Goal: Navigation & Orientation: Understand site structure

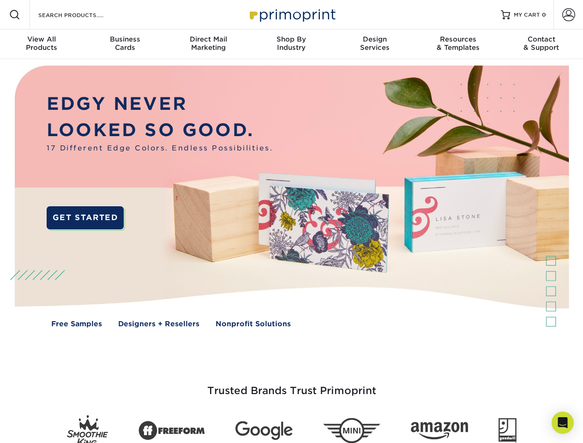
click at [291, 222] on img at bounding box center [291, 203] width 577 height 288
click at [15, 15] on span at bounding box center [14, 14] width 11 height 11
click at [568, 15] on span at bounding box center [568, 14] width 13 height 13
click at [42, 44] on div "View All Products" at bounding box center [41, 43] width 83 height 17
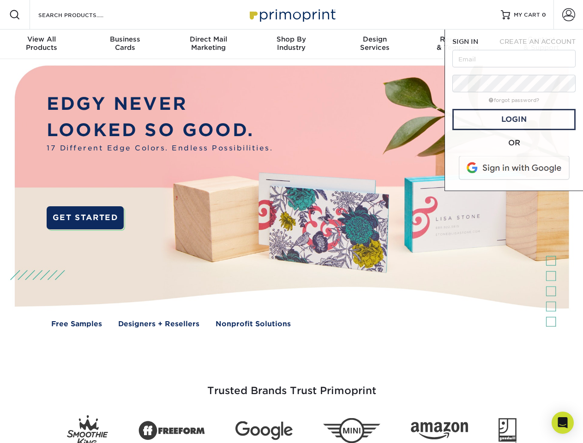
click at [125, 44] on div "Business Cards" at bounding box center [124, 43] width 83 height 17
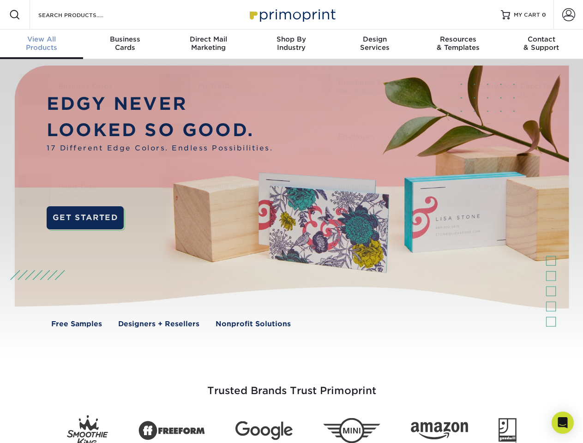
click at [208, 44] on div "Direct Mail Marketing" at bounding box center [208, 43] width 83 height 17
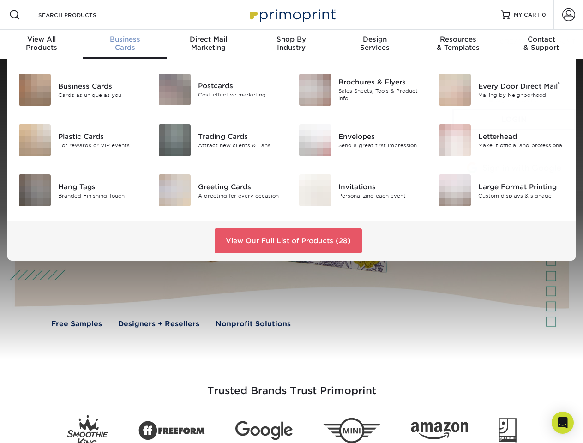
click at [291, 44] on div "Shop By Industry" at bounding box center [291, 43] width 83 height 17
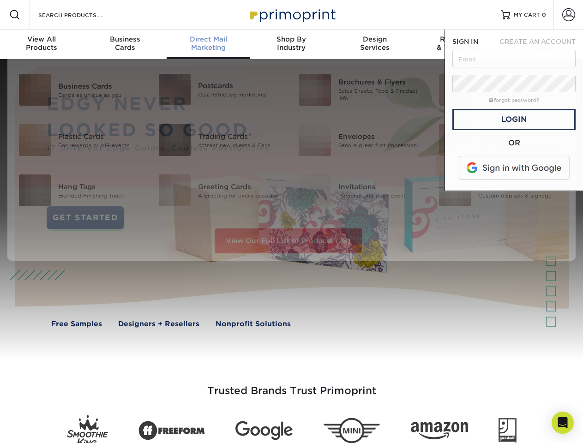
click at [375, 44] on div "Design Services" at bounding box center [374, 43] width 83 height 17
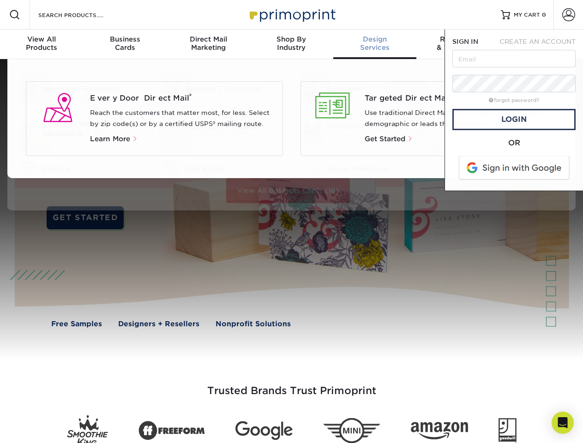
click at [458, 44] on span "SIGN IN" at bounding box center [465, 41] width 26 height 7
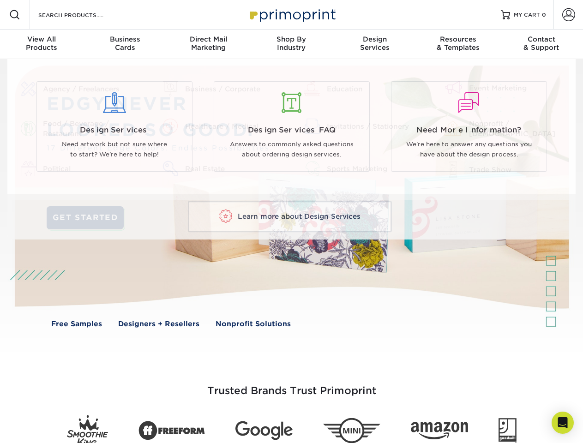
click at [541, 44] on div "Contact & Support" at bounding box center [541, 43] width 83 height 17
